Goal: Information Seeking & Learning: Check status

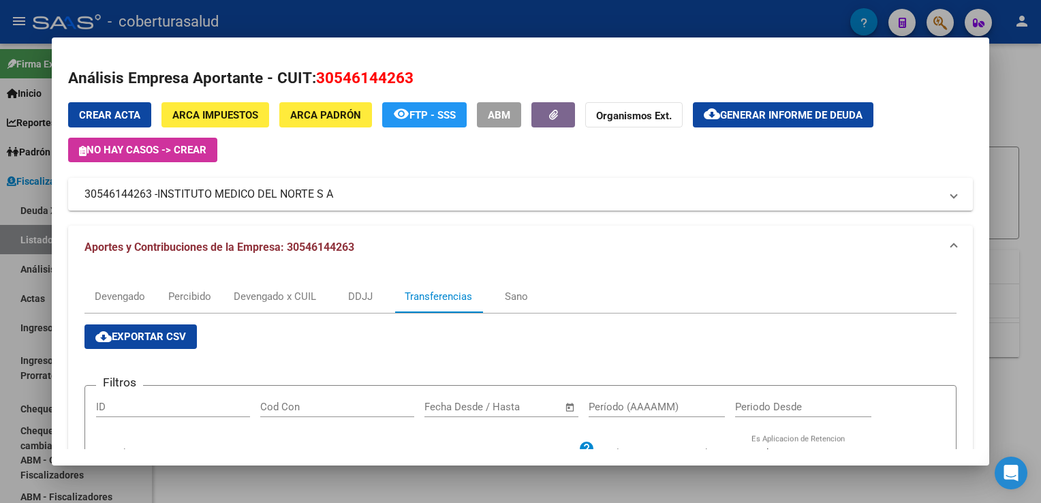
scroll to position [293, 0]
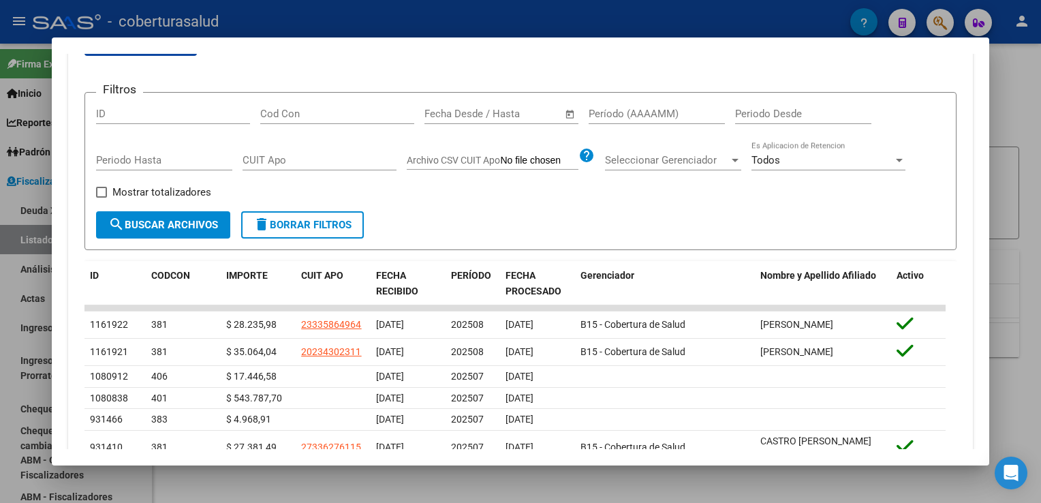
click at [20, 264] on div at bounding box center [520, 251] width 1041 height 503
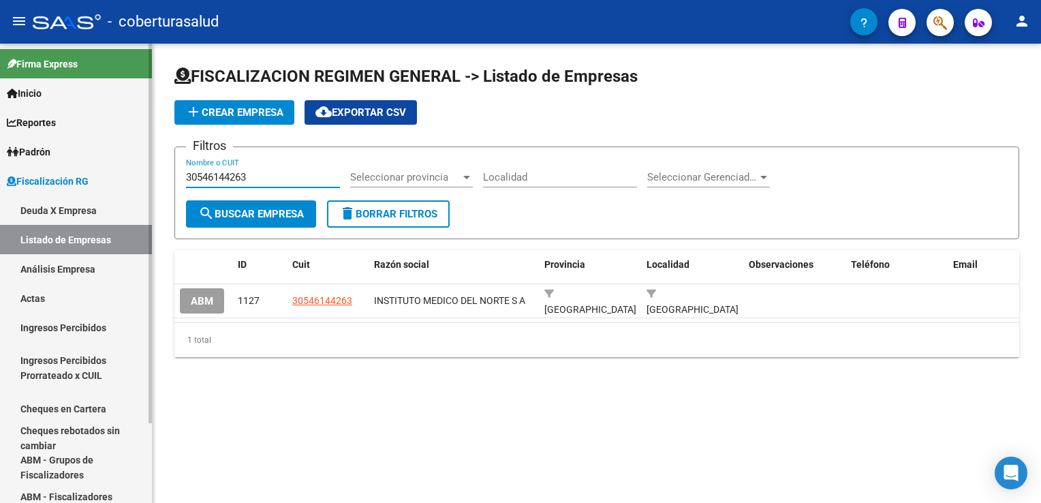
drag, startPoint x: 237, startPoint y: 177, endPoint x: 116, endPoint y: 176, distance: 121.2
click at [116, 176] on mat-sidenav-container "Firma Express Inicio Calendario SSS Instructivos Contacto OS Reportes Ingresos …" at bounding box center [520, 273] width 1041 height 459
paste input "20281510356"
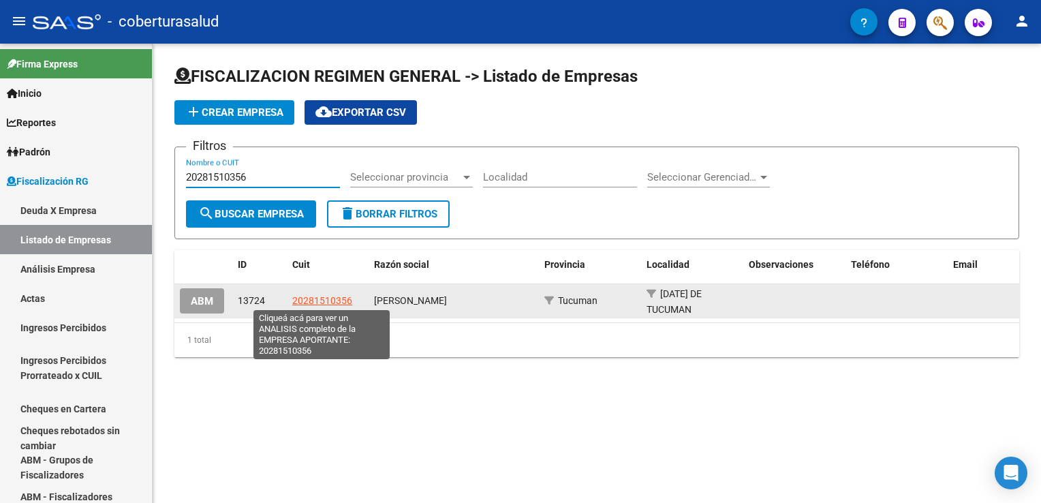
type input "20281510356"
click at [338, 297] on span "20281510356" at bounding box center [322, 300] width 60 height 11
type textarea "20281510356"
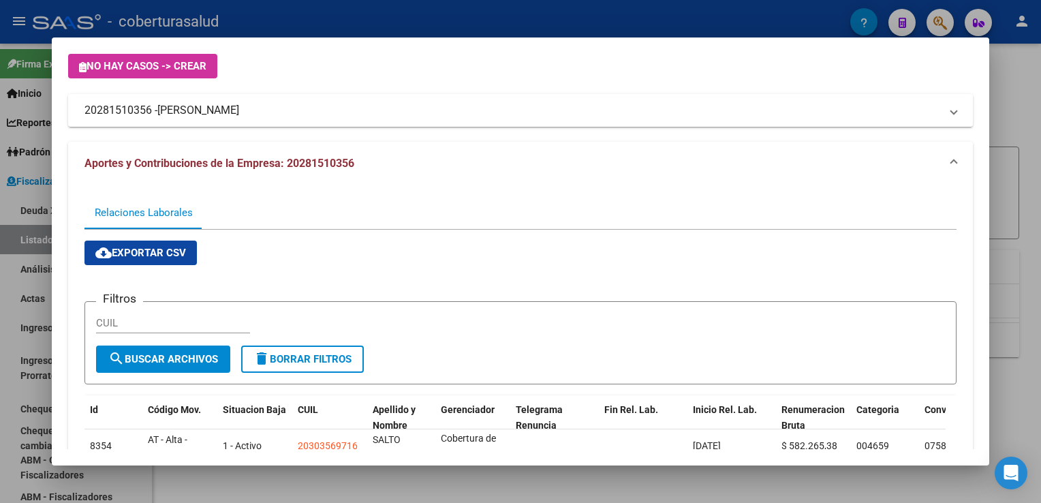
scroll to position [183, 0]
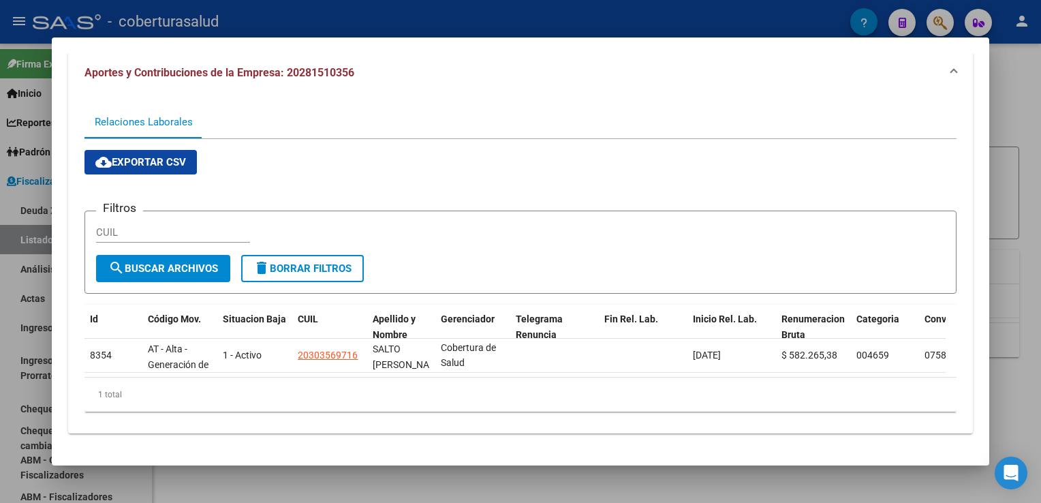
click at [129, 226] on input "CUIL" at bounding box center [173, 232] width 154 height 12
paste input "27-22534901-6"
type input "27-22534901-6"
click at [176, 262] on span "search Buscar Archivos" at bounding box center [163, 268] width 110 height 12
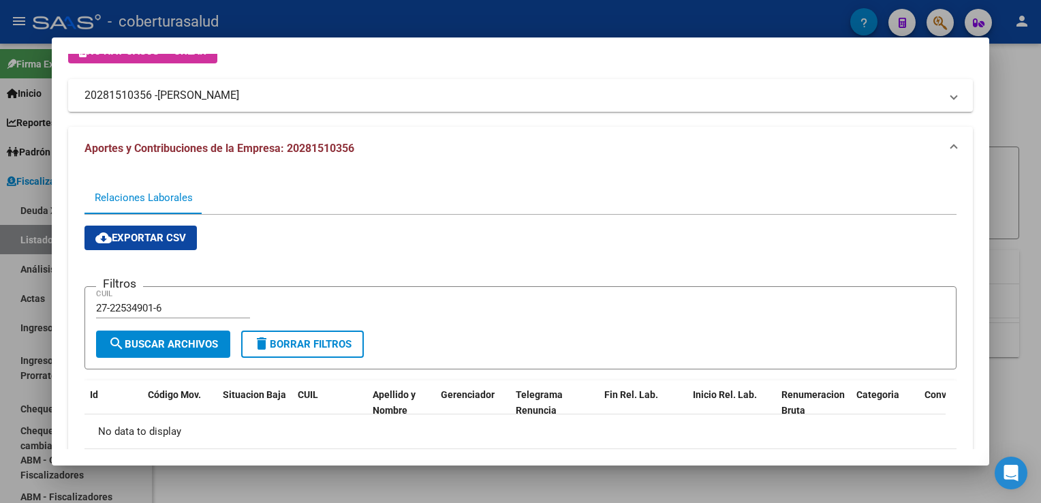
scroll to position [169, 0]
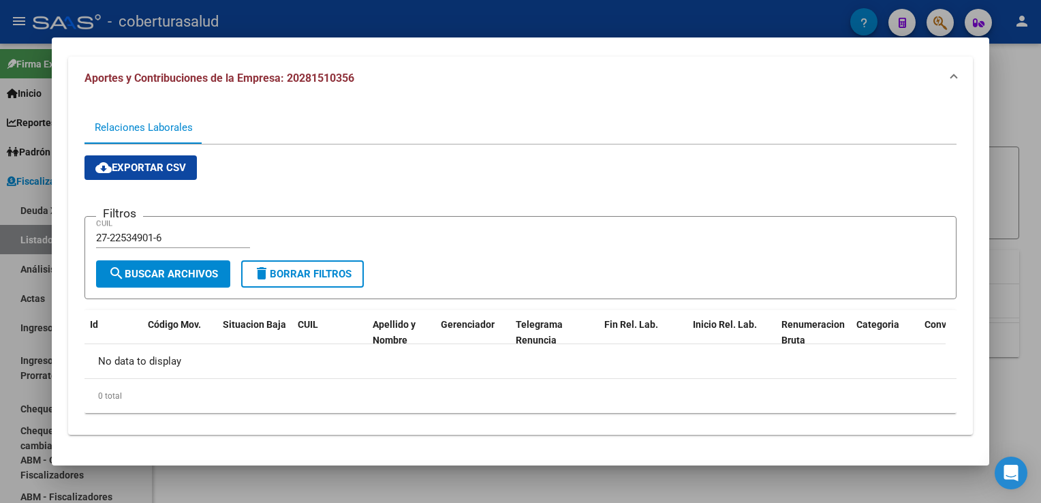
click at [2, 296] on div at bounding box center [520, 251] width 1041 height 503
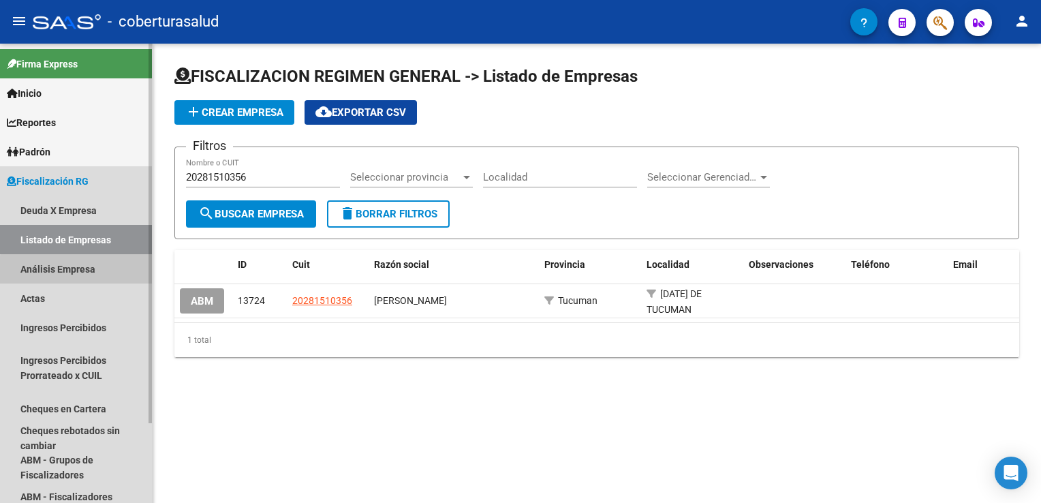
click at [94, 271] on link "Análisis Empresa" at bounding box center [76, 268] width 152 height 29
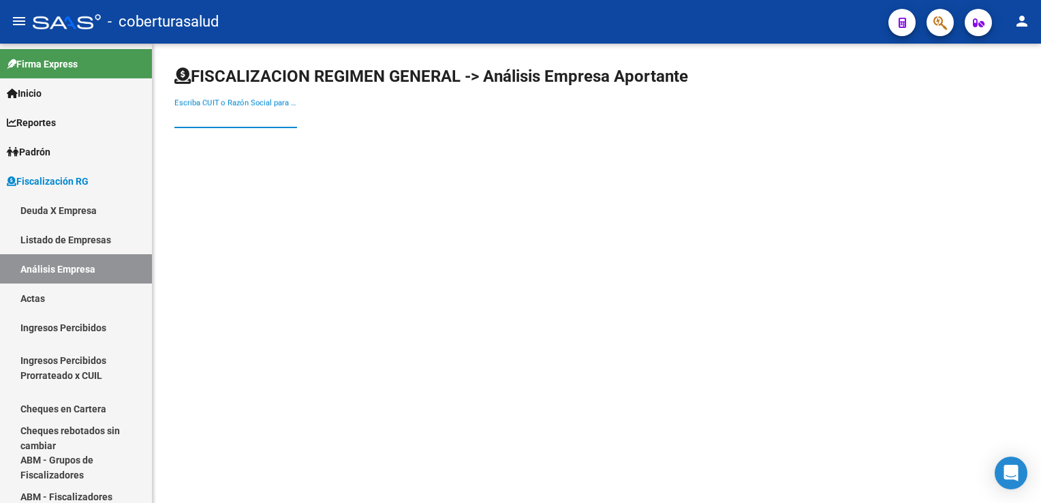
click at [253, 118] on input "Escriba CUIT o Razón Social para buscar" at bounding box center [235, 117] width 123 height 12
paste input "20281510356"
type input "20281510356"
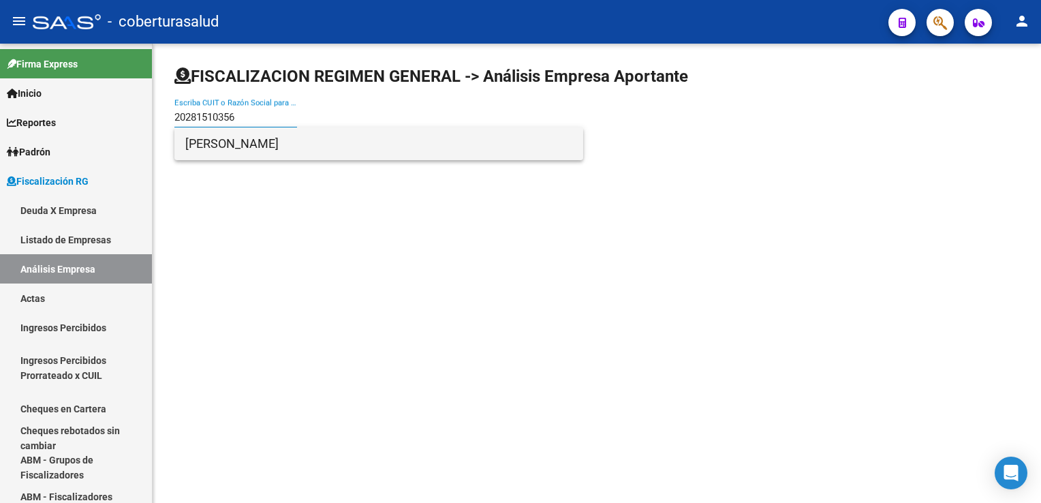
click at [237, 135] on span "[PERSON_NAME]" at bounding box center [378, 143] width 387 height 33
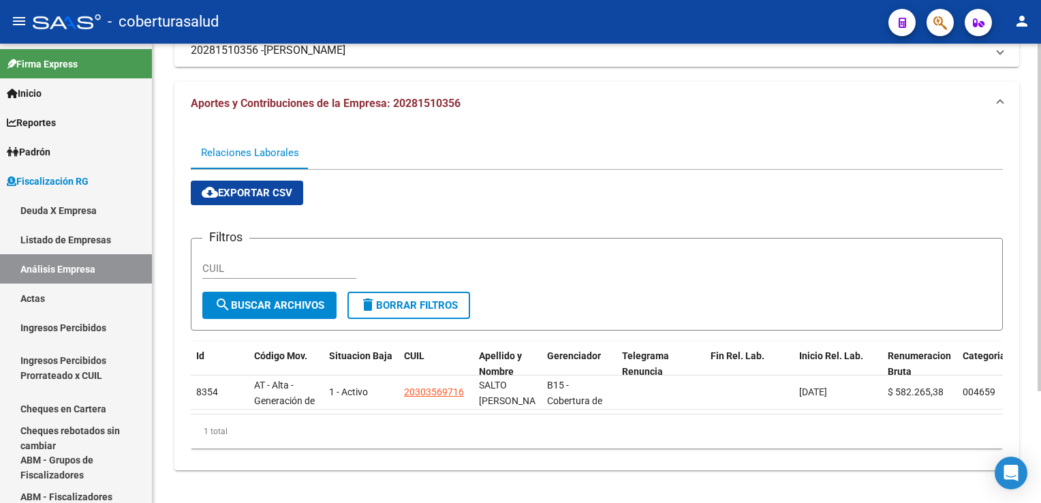
scroll to position [147, 0]
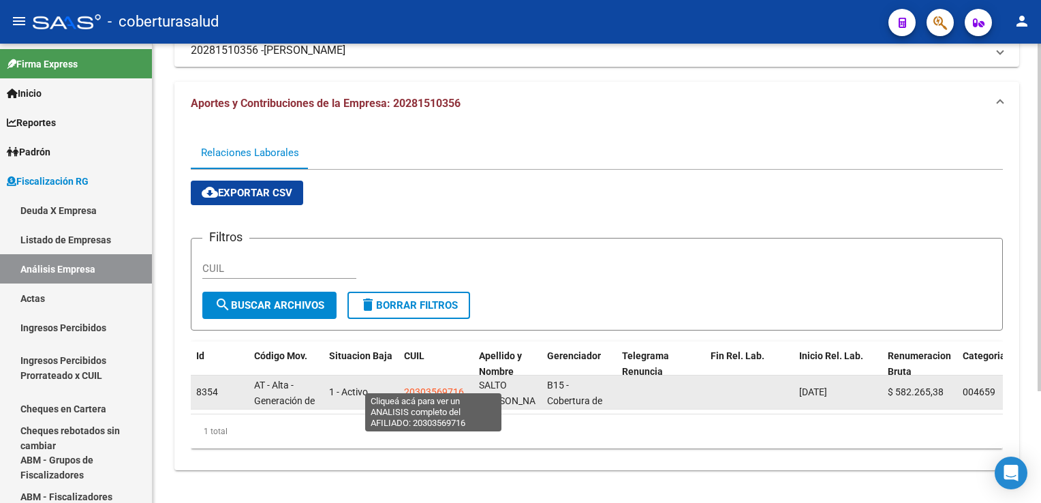
click at [434, 386] on span "20303569716" at bounding box center [434, 391] width 60 height 11
type textarea "20303569716"
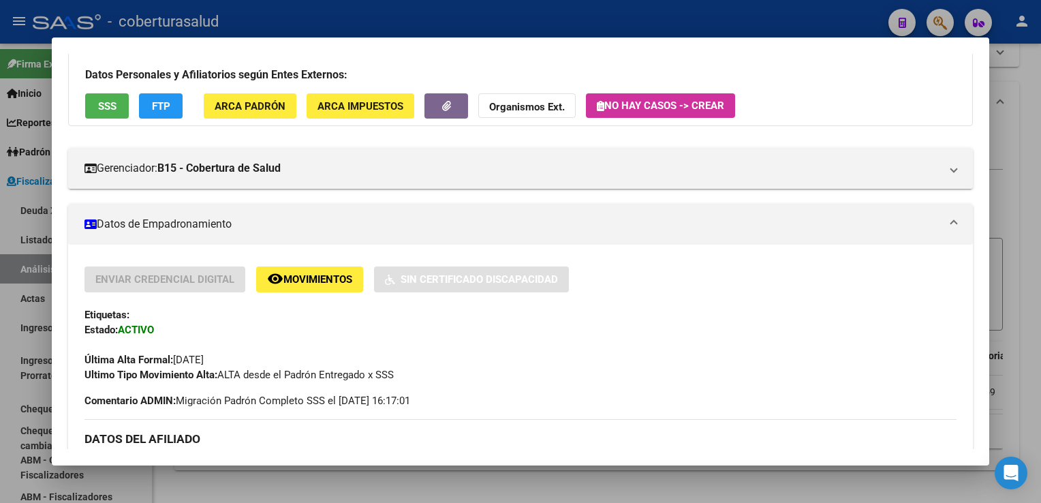
scroll to position [204, 0]
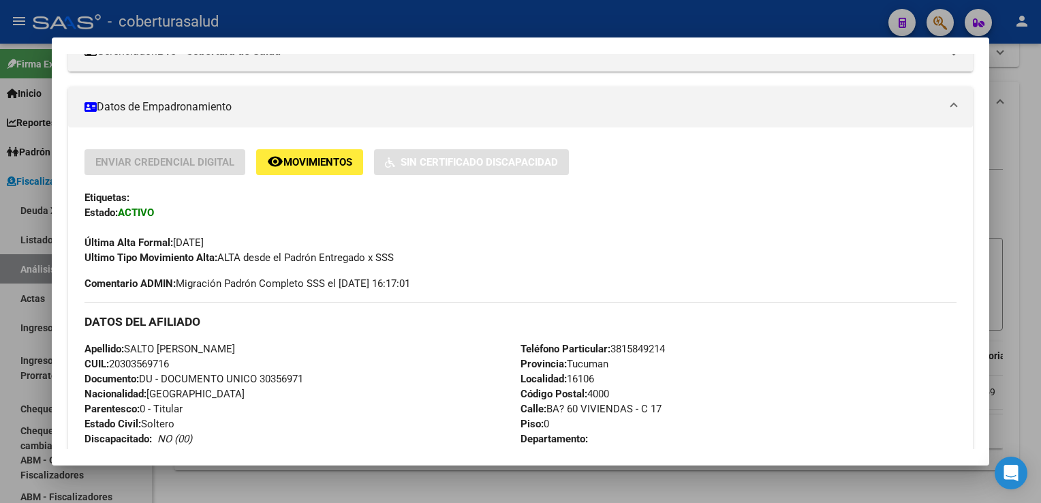
click at [14, 289] on div at bounding box center [520, 251] width 1041 height 503
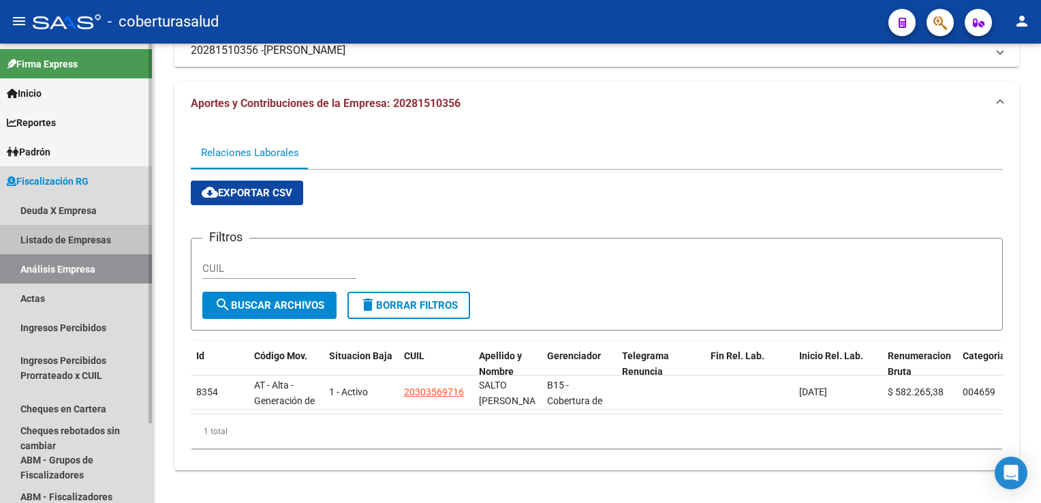
click at [67, 236] on link "Listado de Empresas" at bounding box center [76, 239] width 152 height 29
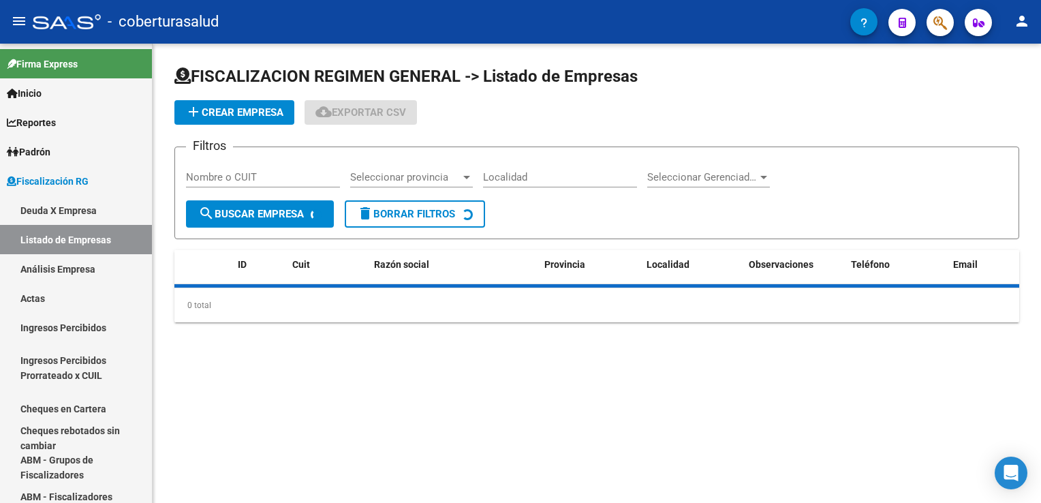
click at [240, 178] on input "Nombre o CUIT" at bounding box center [263, 177] width 154 height 12
paste input "30677558268"
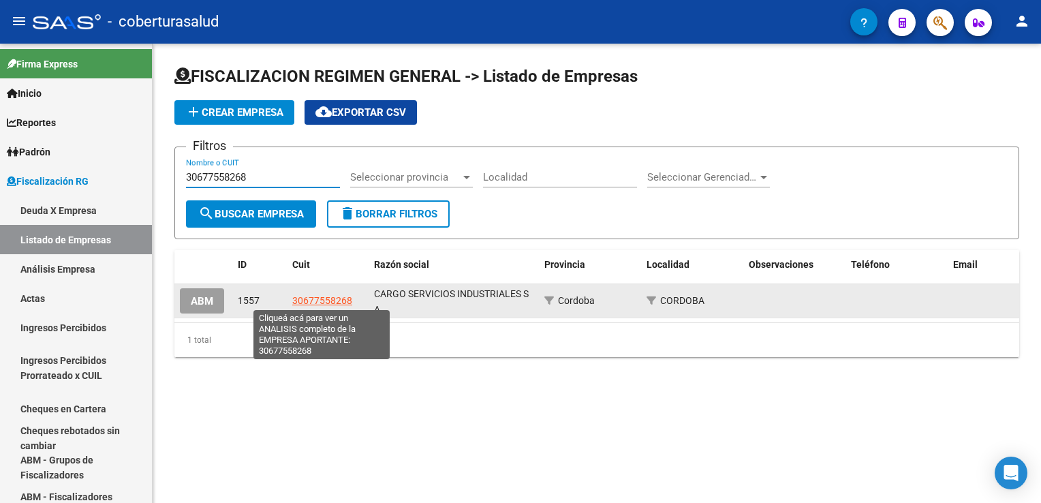
type input "30677558268"
click at [297, 298] on span "30677558268" at bounding box center [322, 300] width 60 height 11
type textarea "30677558268"
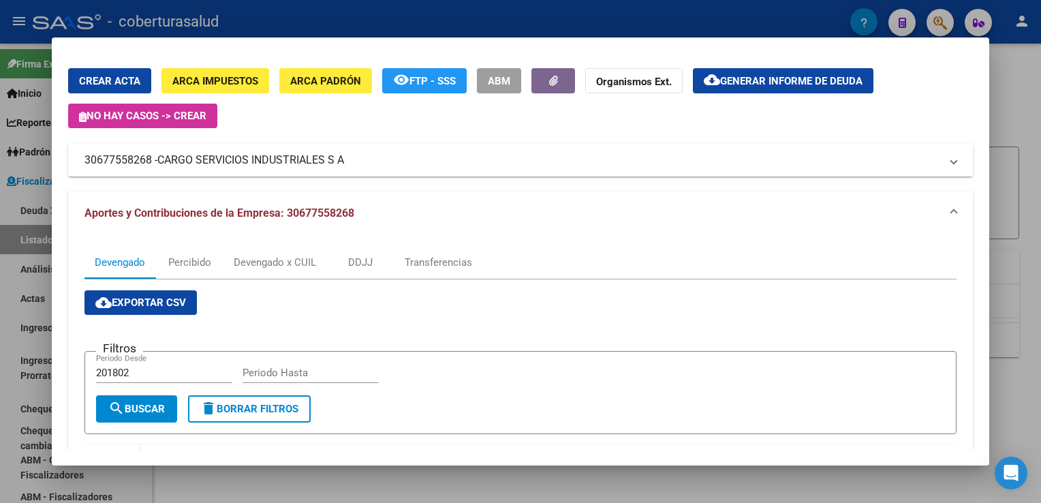
scroll to position [30, 0]
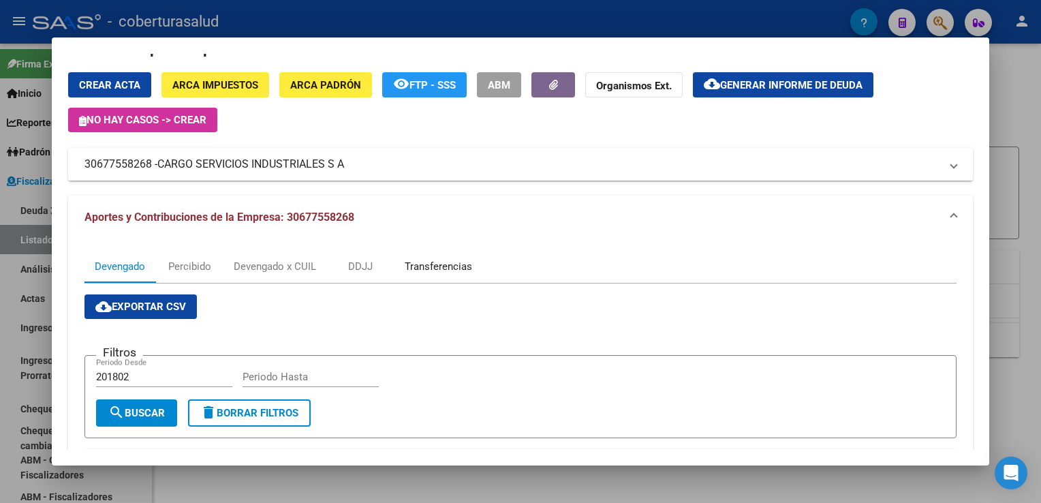
click at [428, 264] on div "Transferencias" at bounding box center [438, 266] width 67 height 15
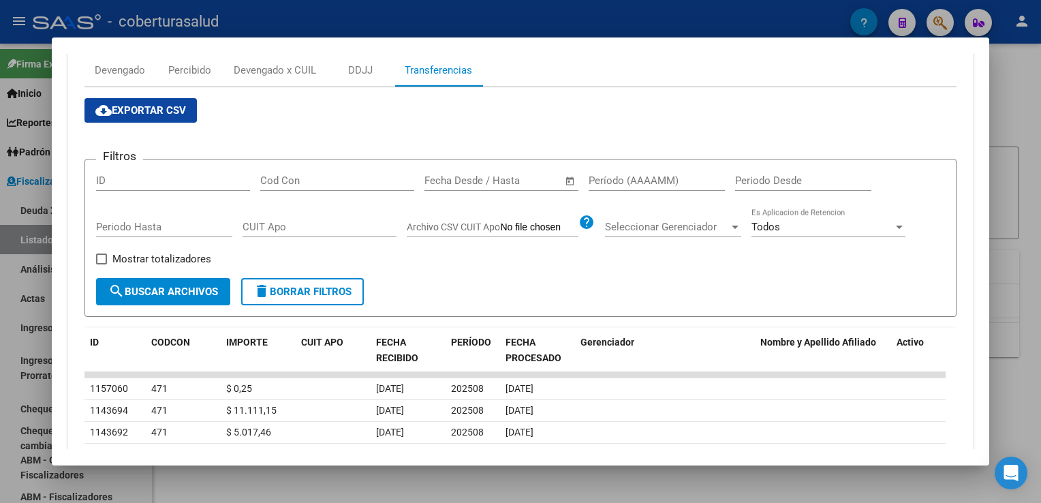
scroll to position [0, 0]
